Goal: Information Seeking & Learning: Learn about a topic

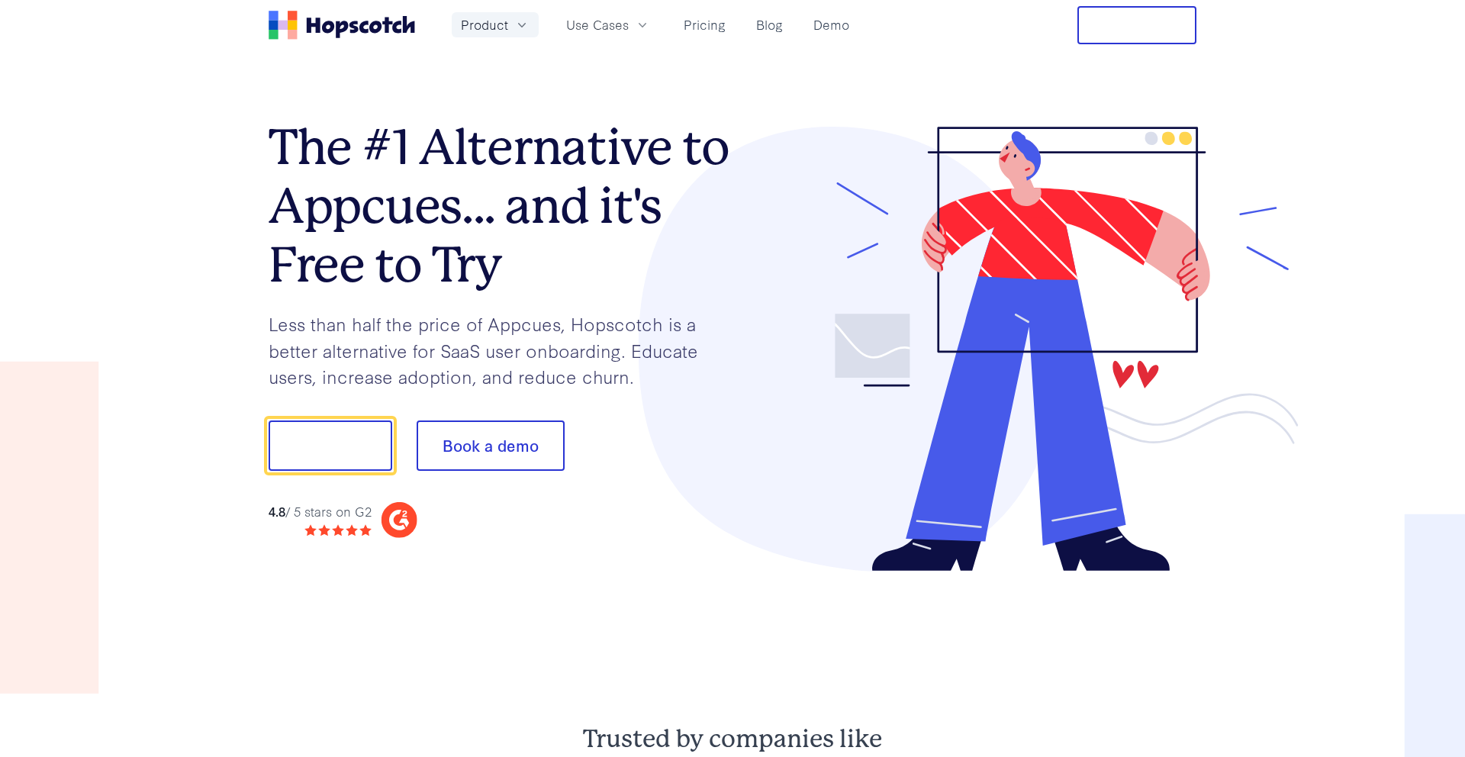
click at [509, 25] on button "Product" at bounding box center [495, 24] width 87 height 25
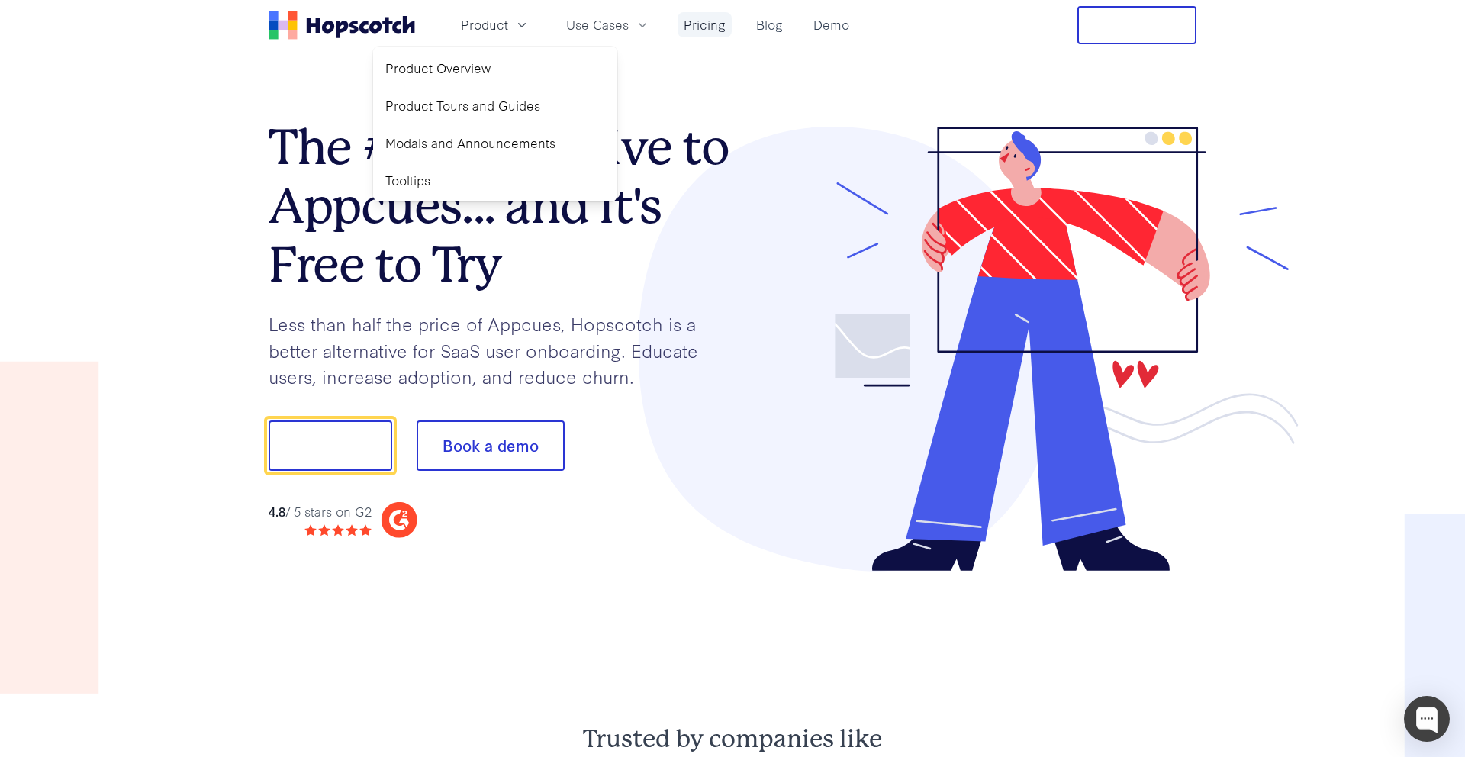
click at [706, 31] on link "Pricing" at bounding box center [705, 24] width 54 height 25
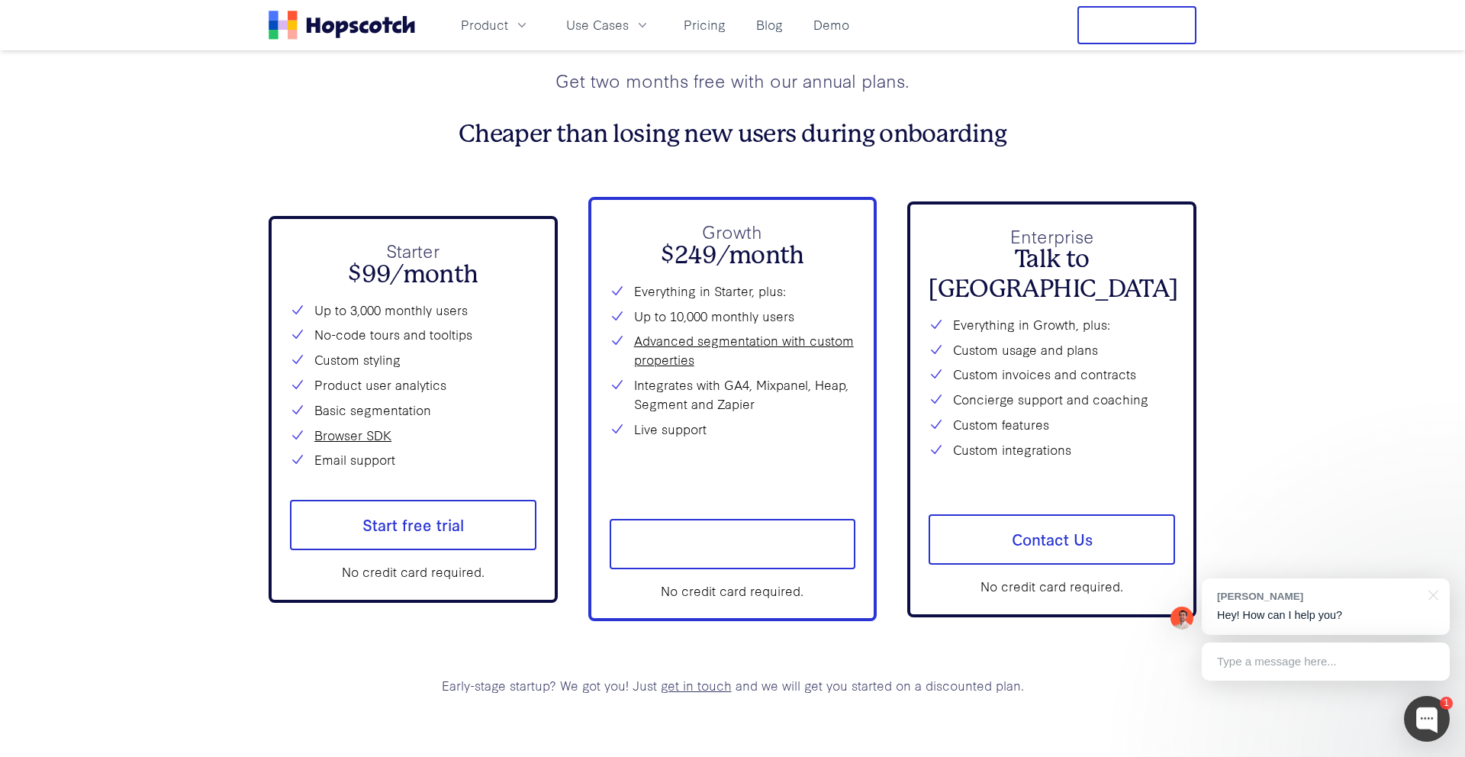
scroll to position [5595, 0]
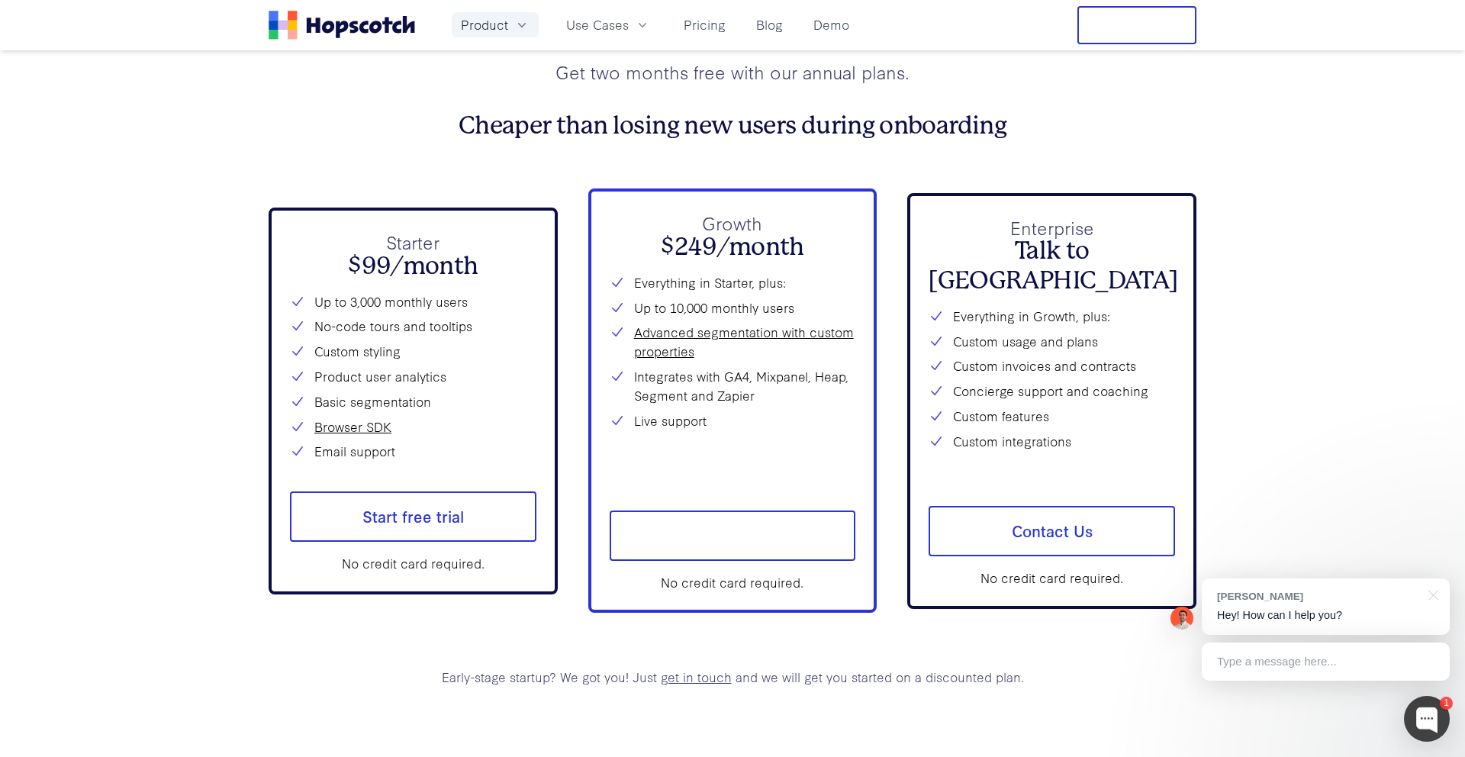
click at [514, 29] on icon "button" at bounding box center [521, 25] width 15 height 15
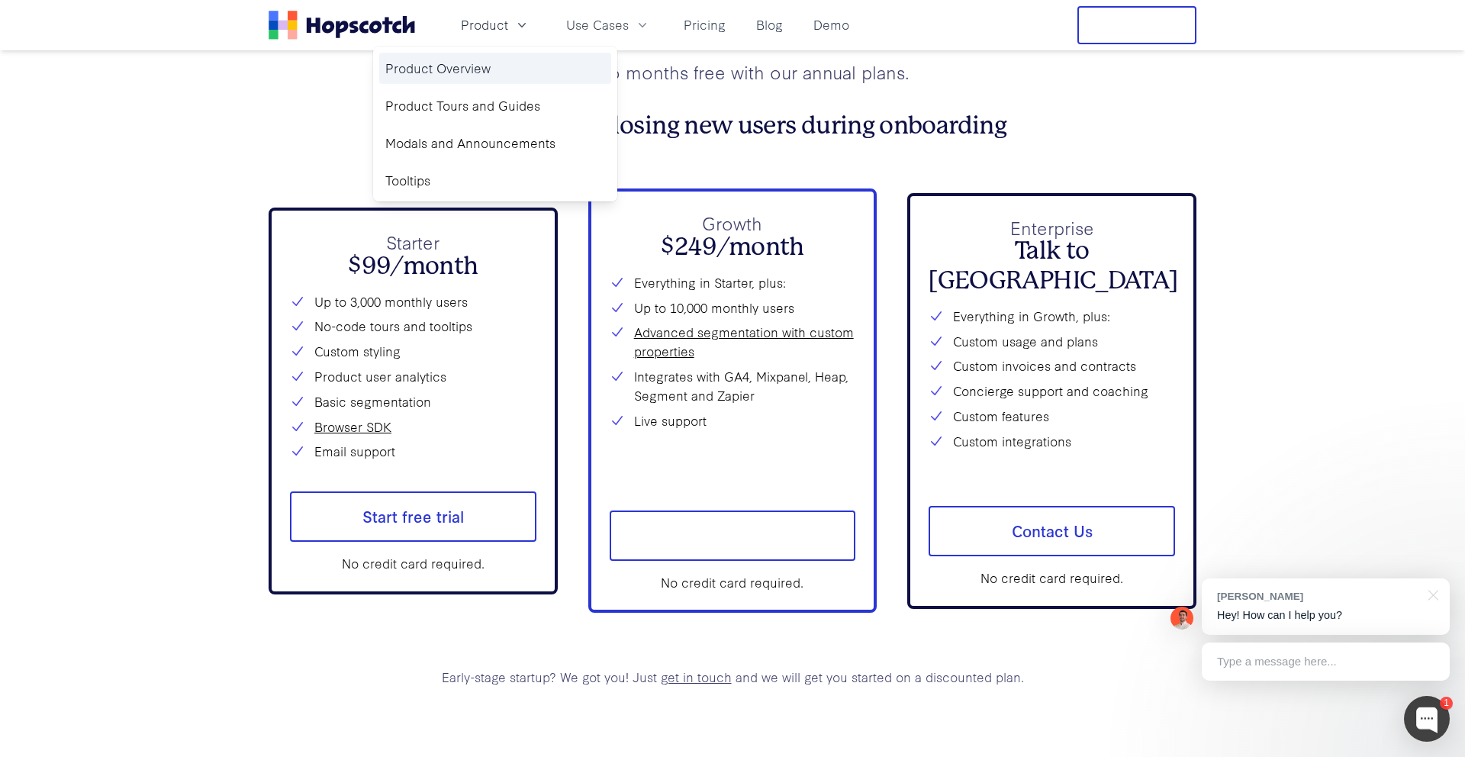
click at [507, 58] on link "Product Overview" at bounding box center [495, 68] width 232 height 31
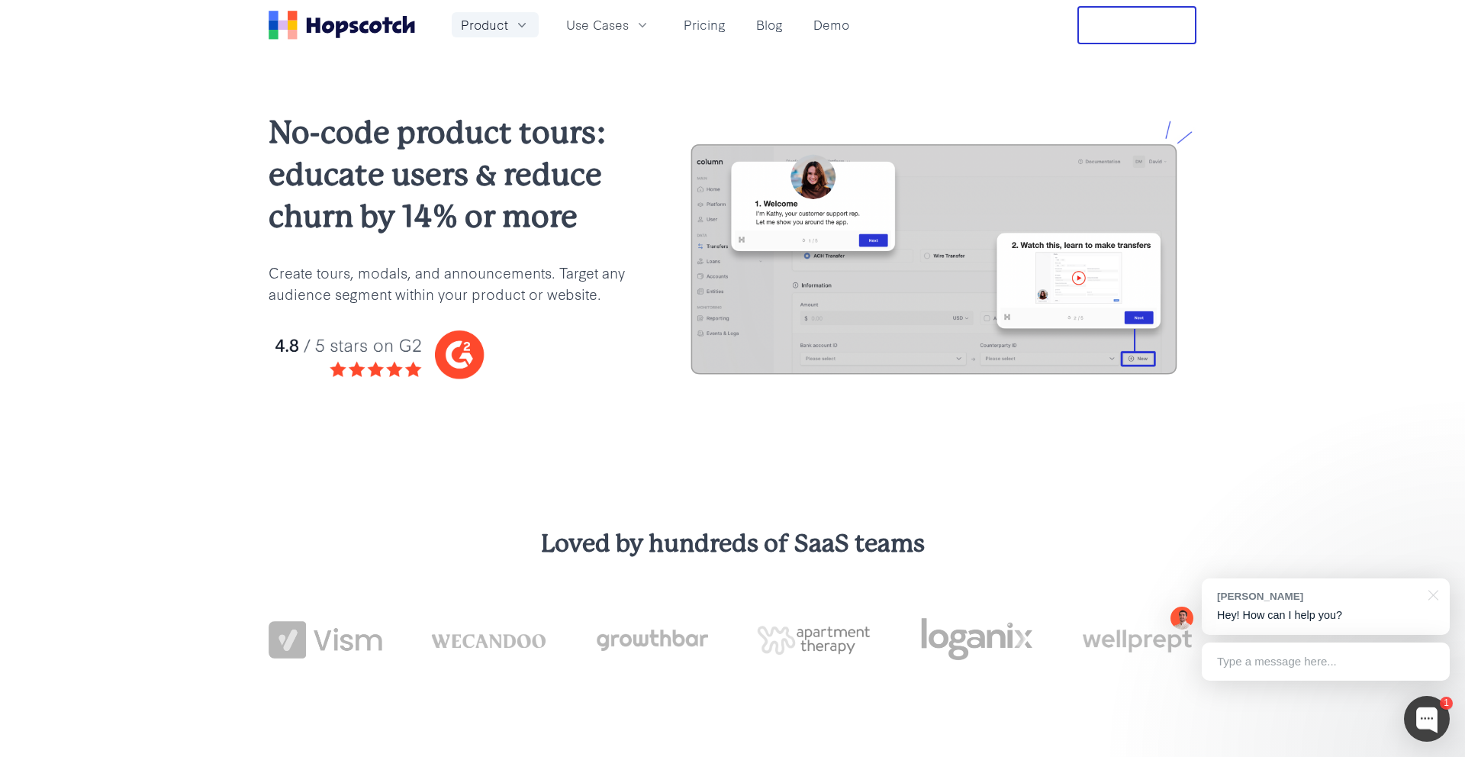
click at [506, 15] on span "Product" at bounding box center [484, 24] width 47 height 19
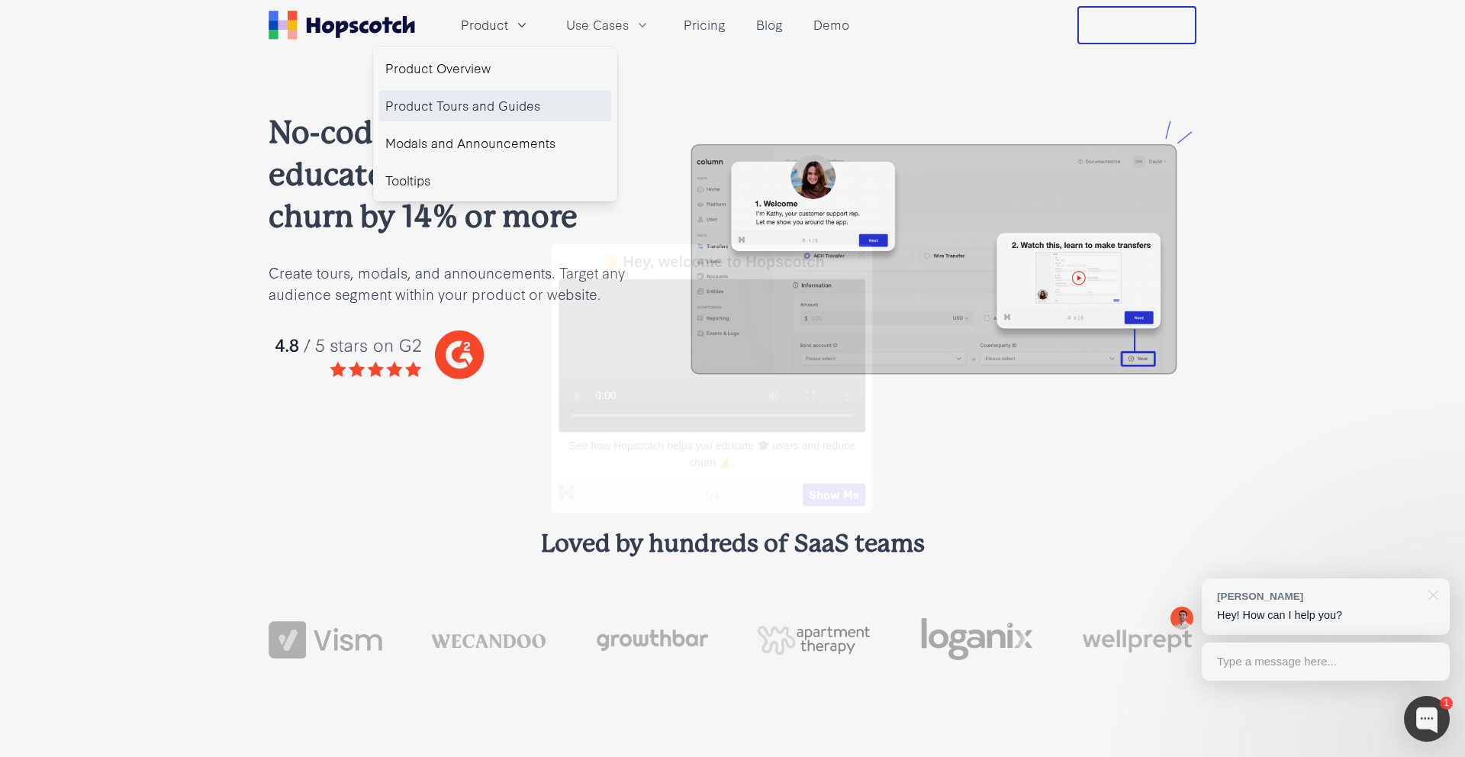
click at [490, 98] on link "Product Tours and Guides" at bounding box center [495, 105] width 232 height 31
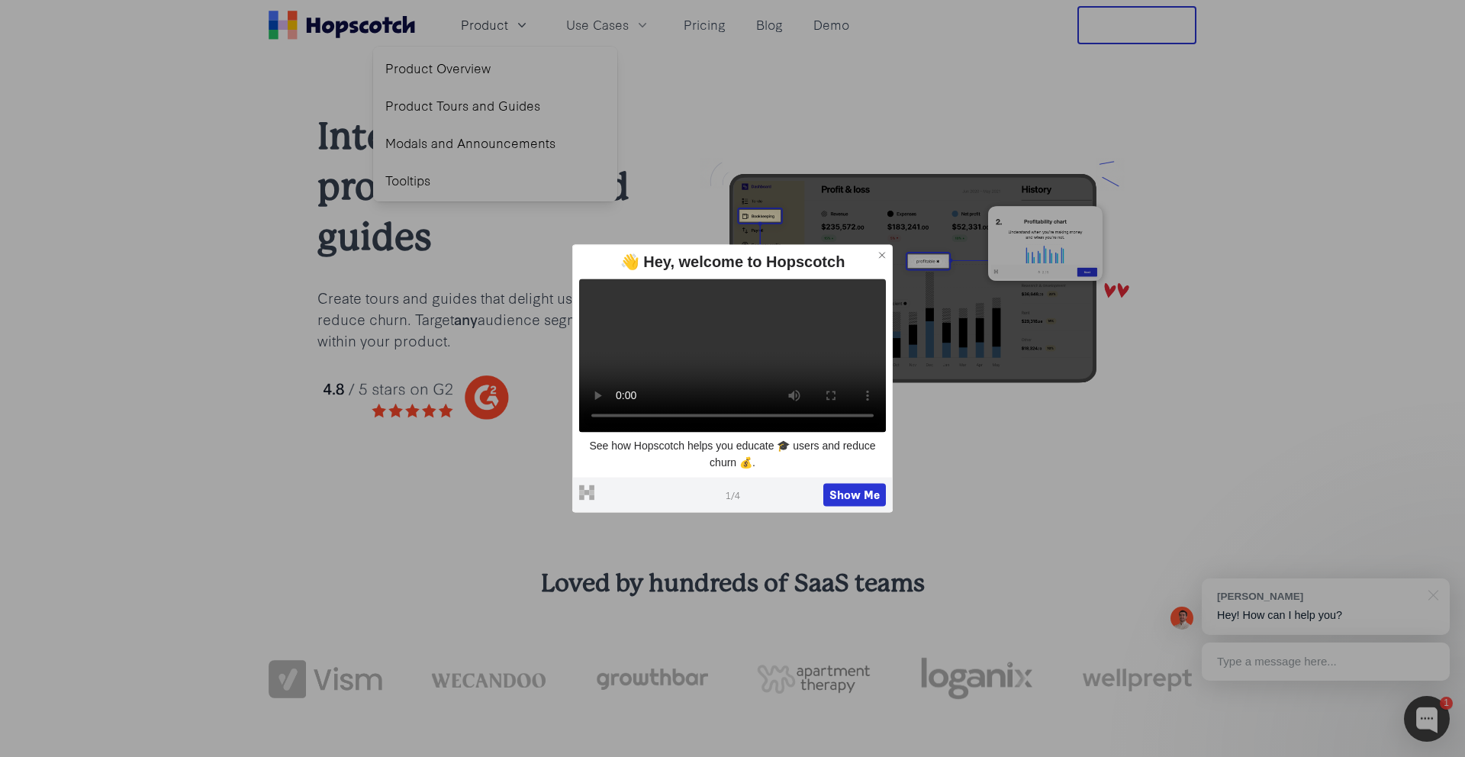
click at [881, 250] on icon at bounding box center [882, 255] width 11 height 11
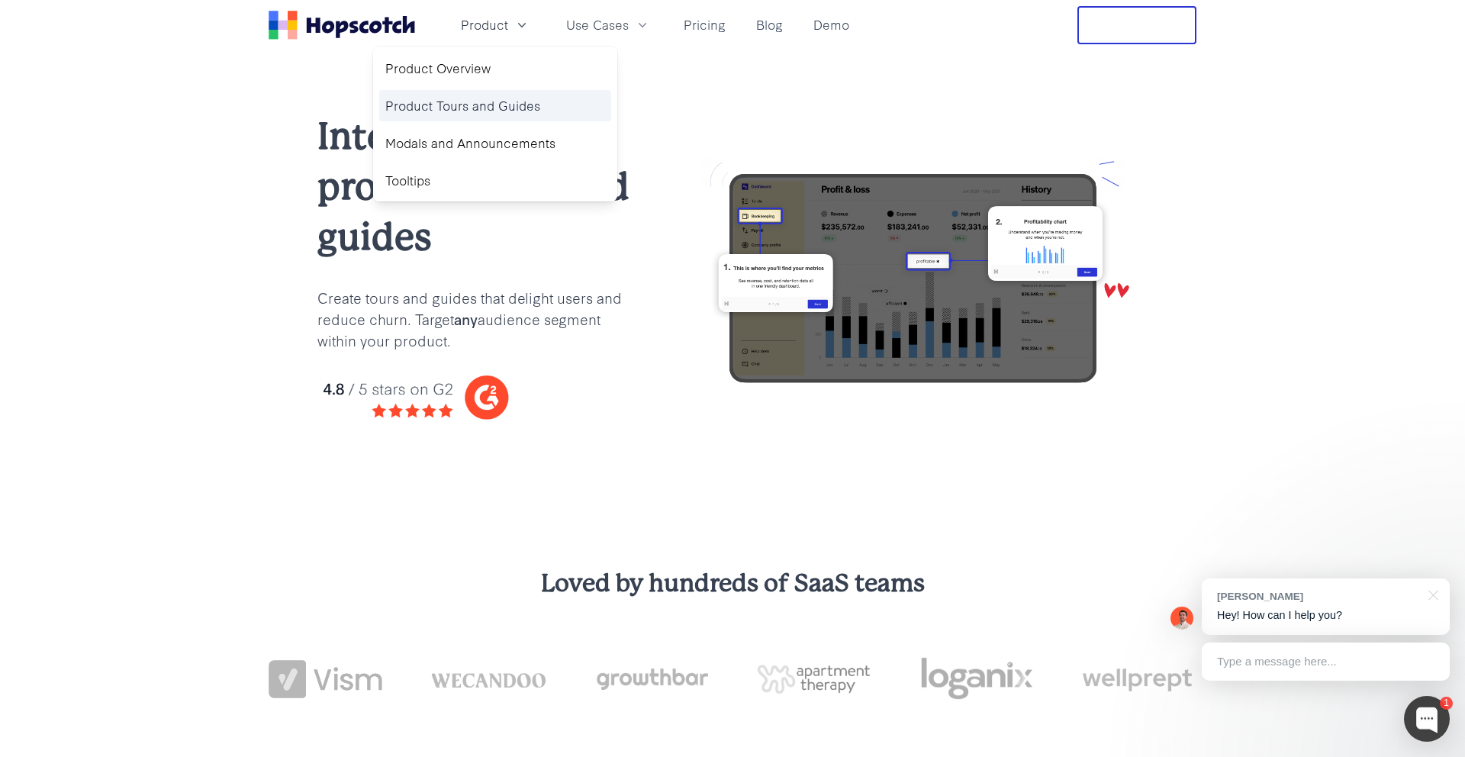
click at [511, 106] on link "Product Tours and Guides" at bounding box center [495, 105] width 232 height 31
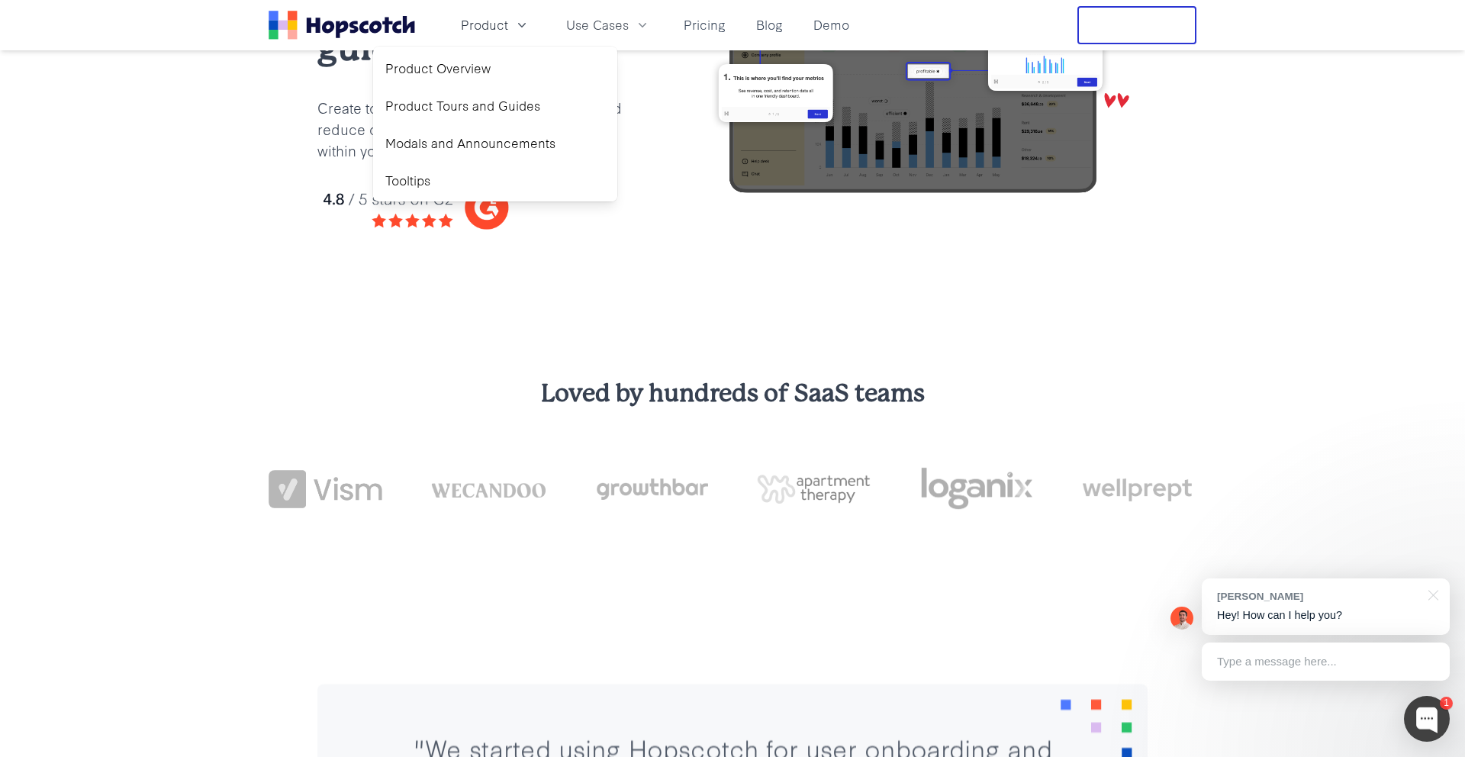
scroll to position [131, 0]
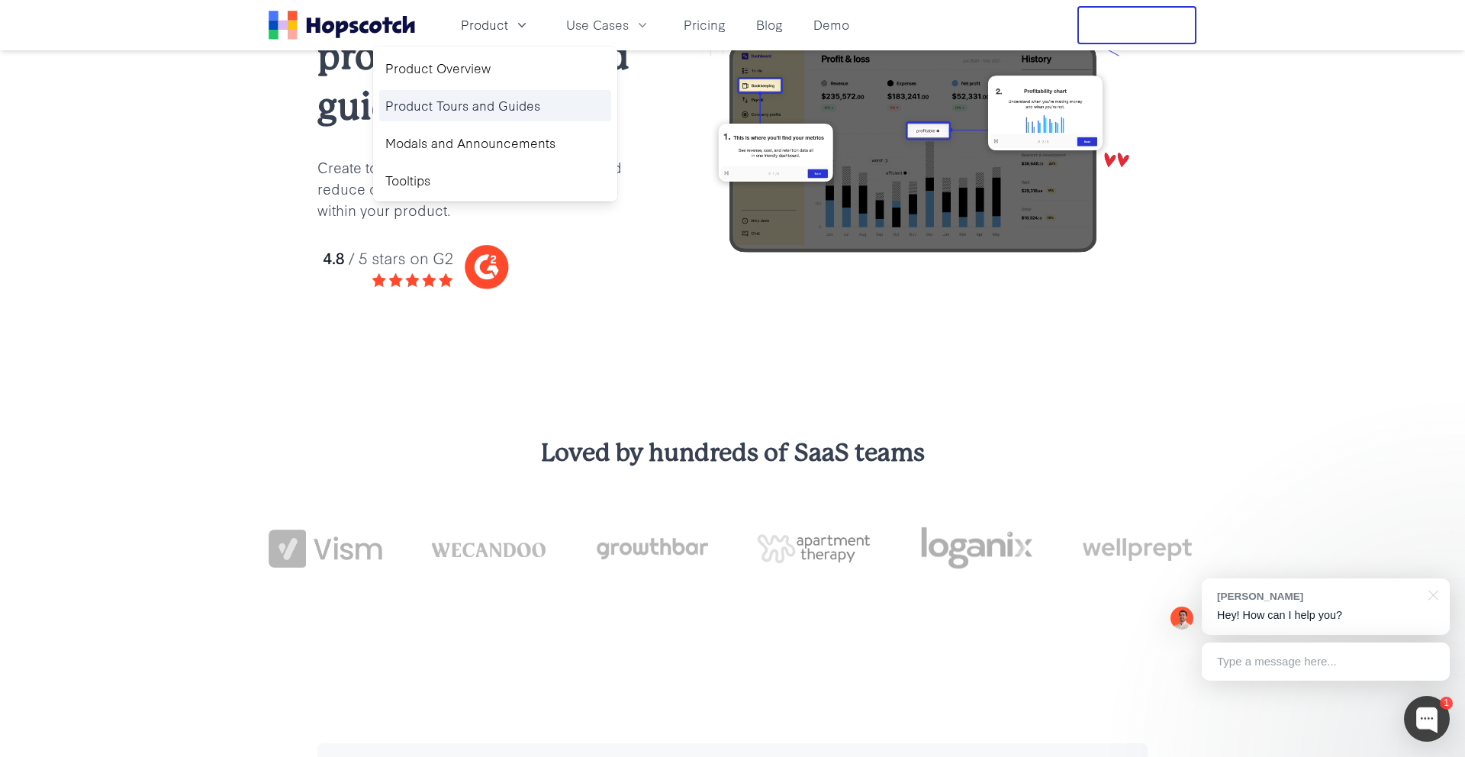
click at [391, 100] on link "Product Tours and Guides" at bounding box center [495, 105] width 232 height 31
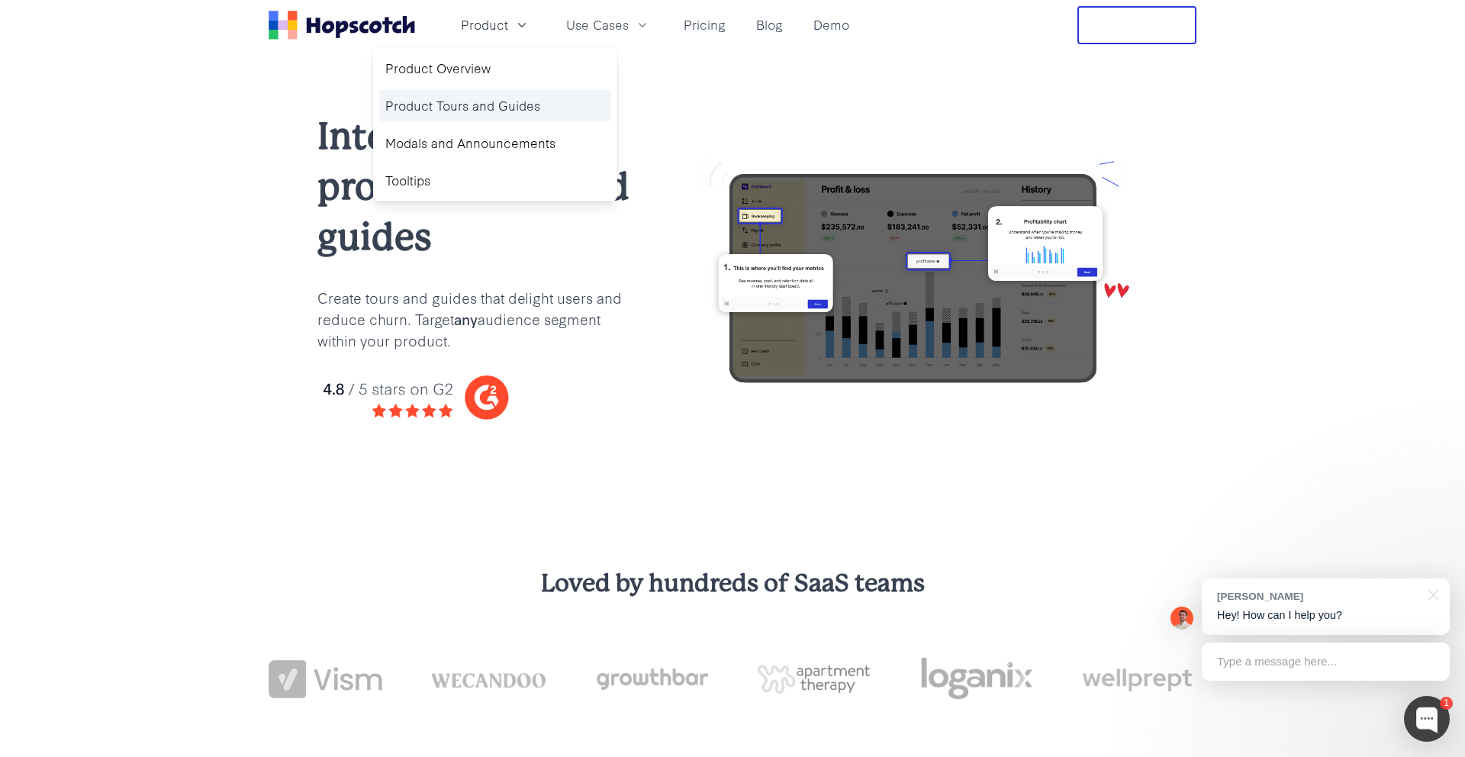
click at [391, 100] on link "Product Tours and Guides" at bounding box center [495, 105] width 232 height 31
click at [301, 321] on div "Interactive product tours and guides Create tours and guides that delight users…" at bounding box center [732, 278] width 879 height 334
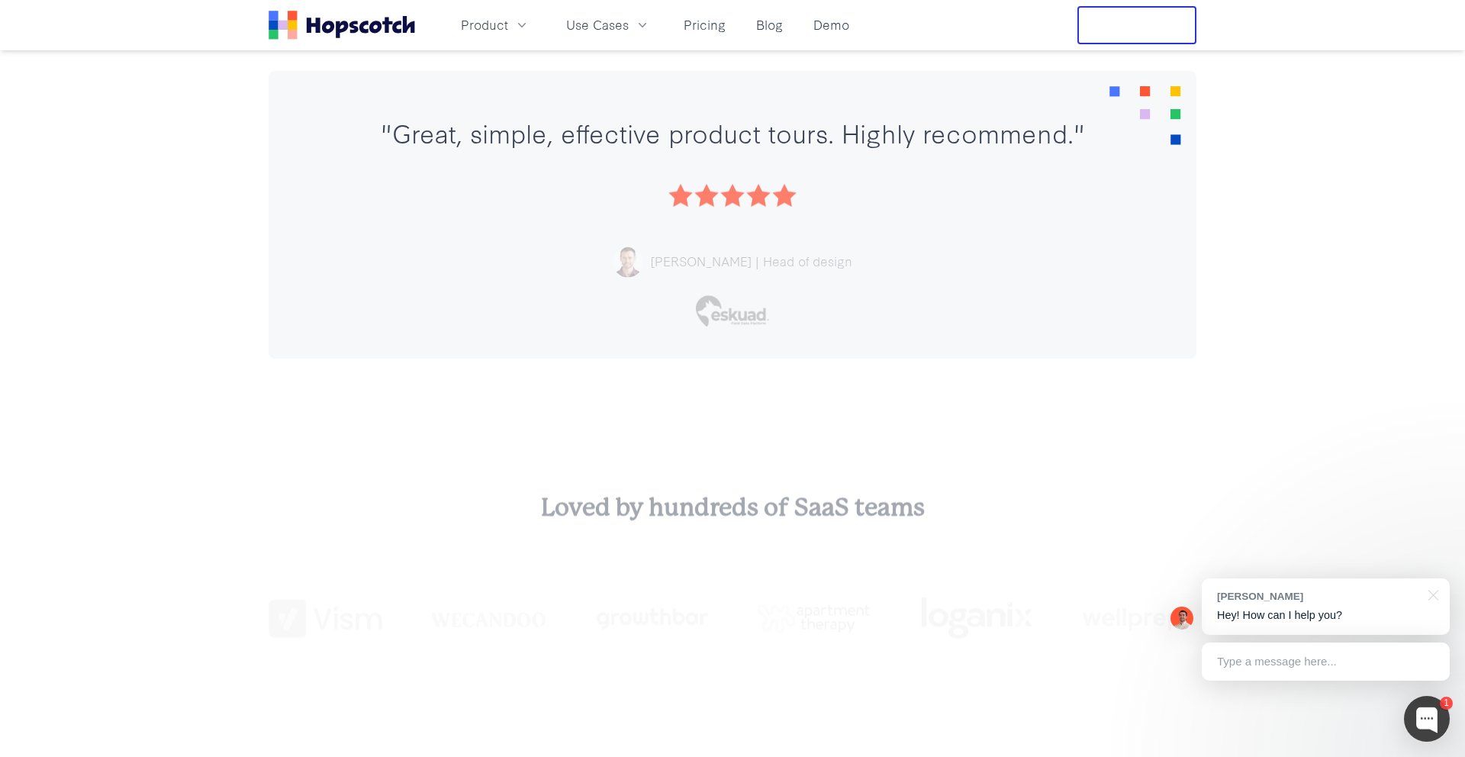
scroll to position [5154, 0]
